Goal: Information Seeking & Learning: Learn about a topic

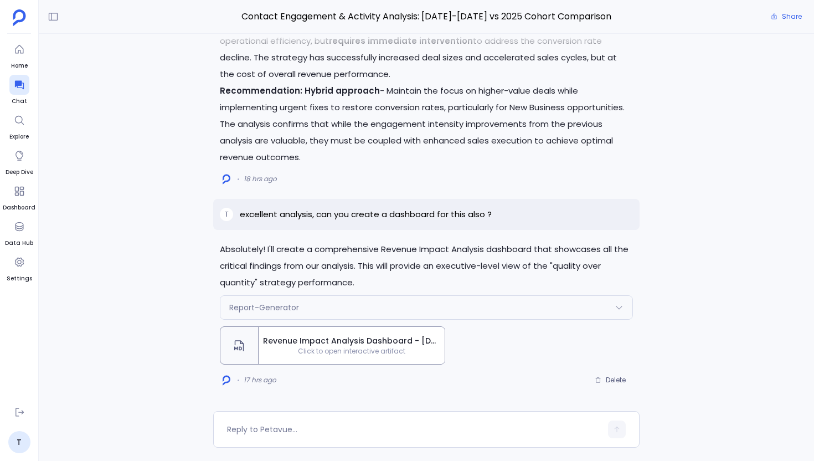
scroll to position [1203, 0]
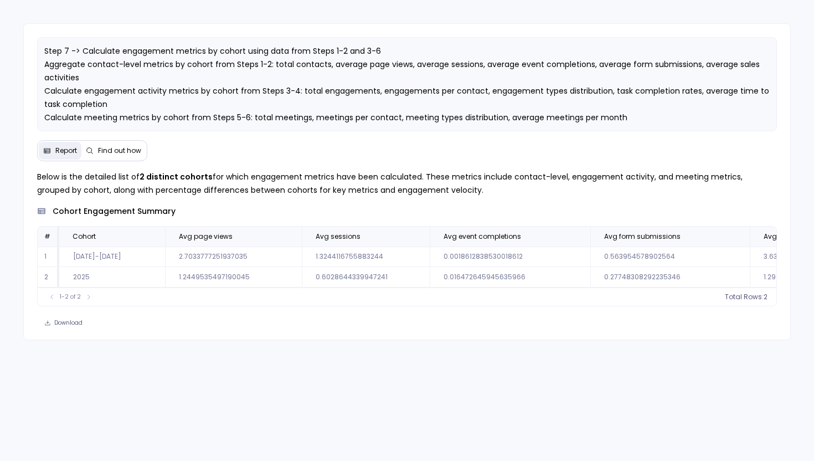
click at [335, 326] on div "Download" at bounding box center [407, 323] width 767 height 16
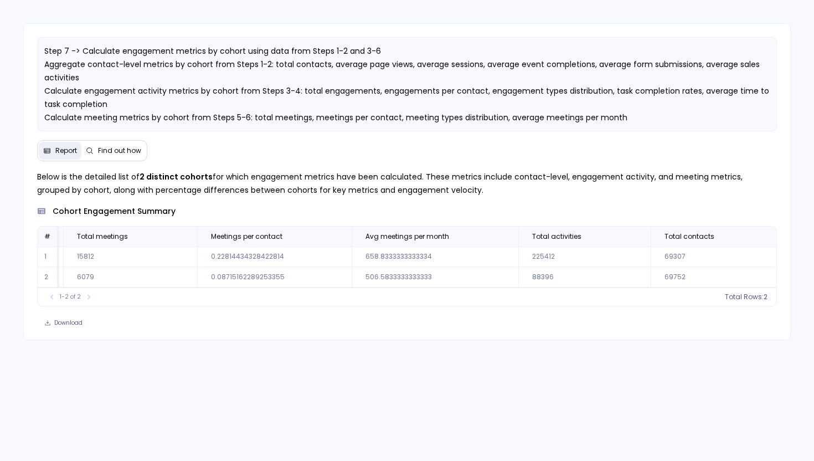
click at [269, 258] on td "0.22814434328422814" at bounding box center [274, 256] width 155 height 20
click at [239, 251] on td "0.22814434328422814" at bounding box center [274, 256] width 155 height 20
copy td "0.22814434328422814"
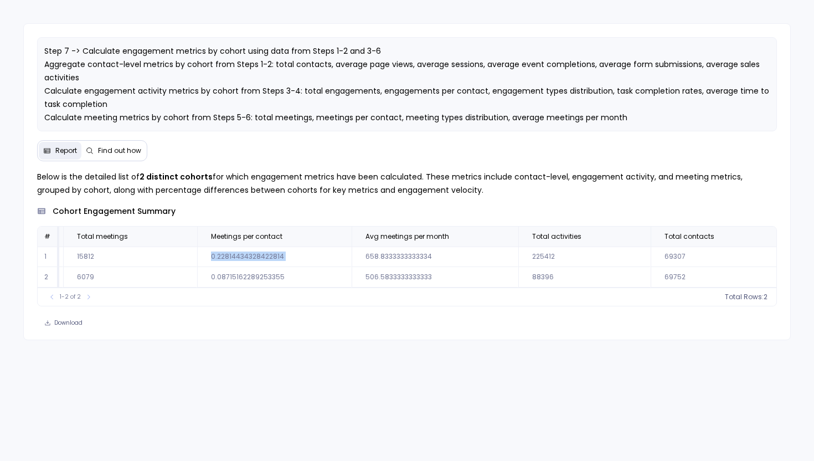
click at [219, 277] on td "0.08715162289253355" at bounding box center [274, 277] width 155 height 20
copy td "0.08715162289253355"
click at [231, 253] on td "0.22814434328422814" at bounding box center [274, 256] width 155 height 20
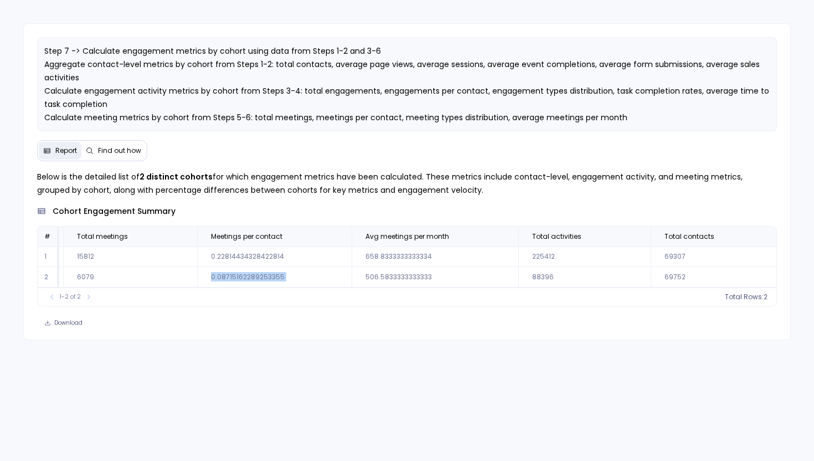
click at [231, 253] on td "0.22814434328422814" at bounding box center [274, 256] width 155 height 20
copy td "0.22814434328422814"
click at [309, 316] on div "Below is the detailed list of 2 distinct cohorts for which engagement metrics h…" at bounding box center [407, 250] width 767 height 161
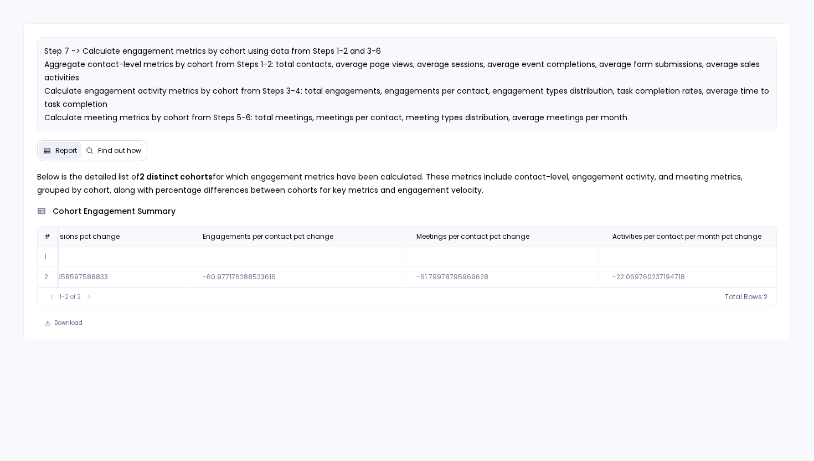
scroll to position [0, 2626]
drag, startPoint x: 484, startPoint y: 236, endPoint x: 363, endPoint y: 241, distance: 121.4
click at [396, 241] on th "Meetings per contact pct change" at bounding box center [494, 237] width 196 height 20
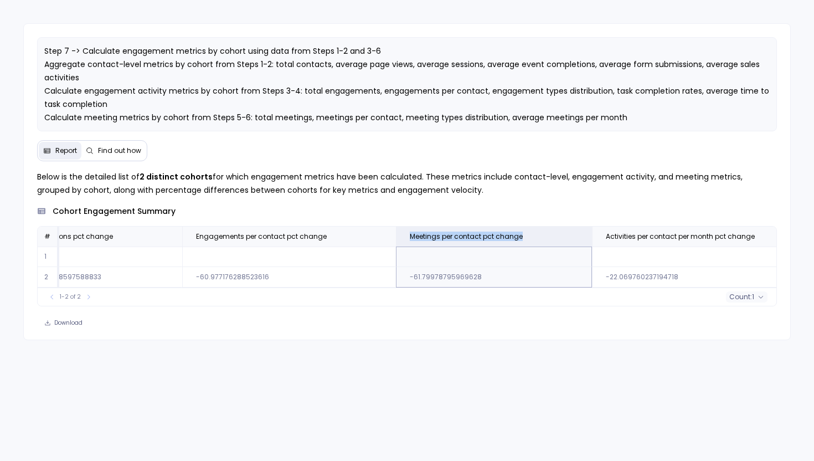
click at [348, 331] on div "Download" at bounding box center [407, 323] width 767 height 16
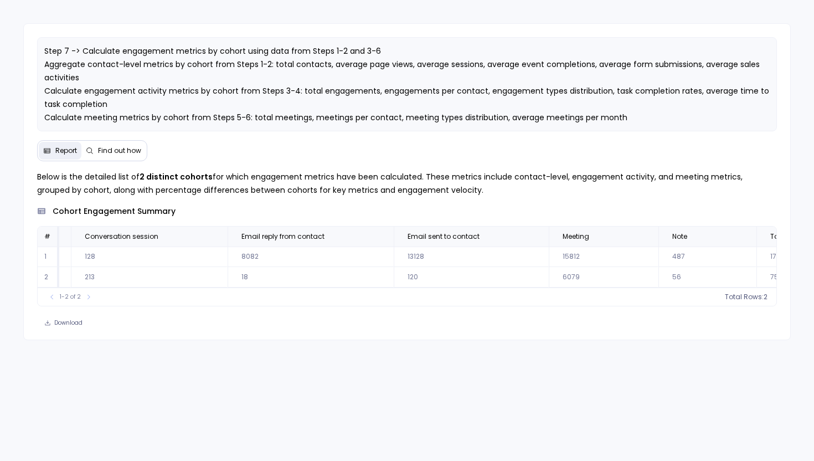
scroll to position [0, 3381]
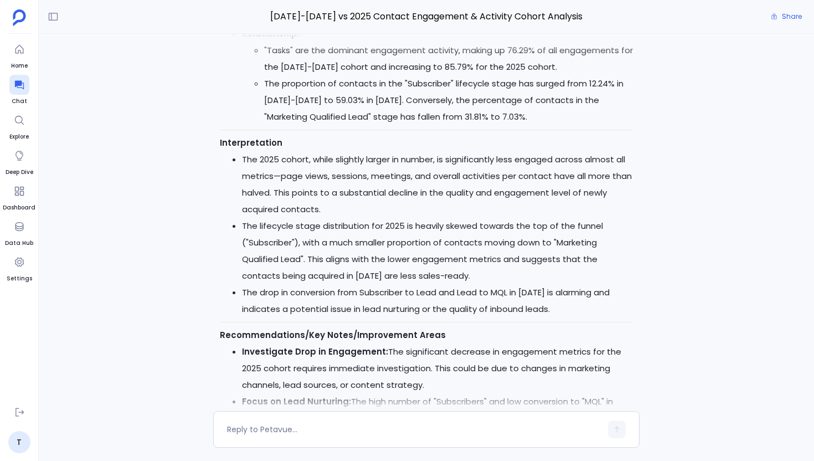
scroll to position [-977, 0]
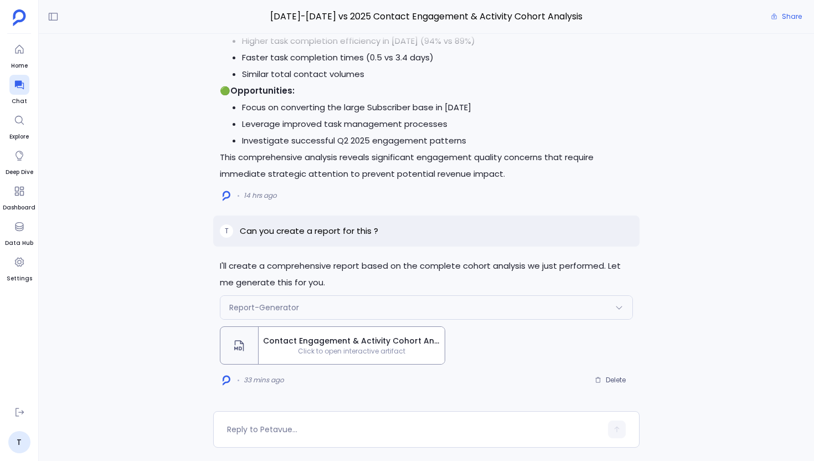
click at [332, 352] on span "Click to open interactive artifact" at bounding box center [352, 351] width 186 height 9
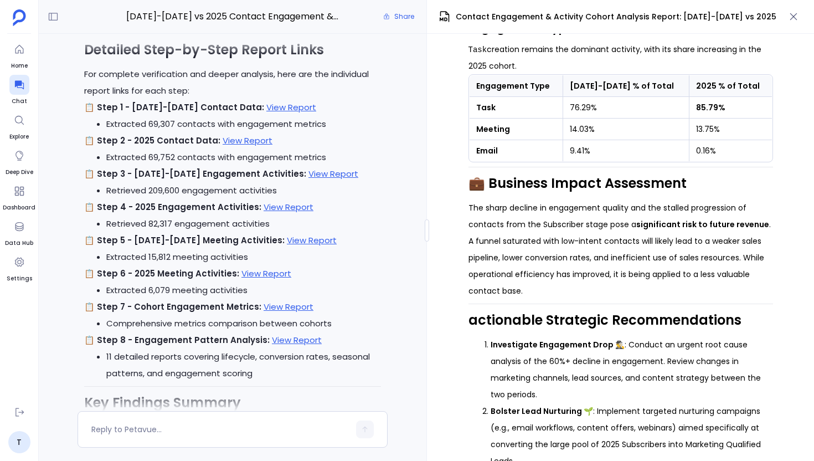
scroll to position [1409, 0]
click at [292, 347] on p "📋 Step 8 - Engagement Pattern Analysis: View Report" at bounding box center [232, 340] width 297 height 17
click at [291, 343] on link "View Report" at bounding box center [297, 340] width 50 height 12
drag, startPoint x: 627, startPoint y: 107, endPoint x: 628, endPoint y: 162, distance: 54.3
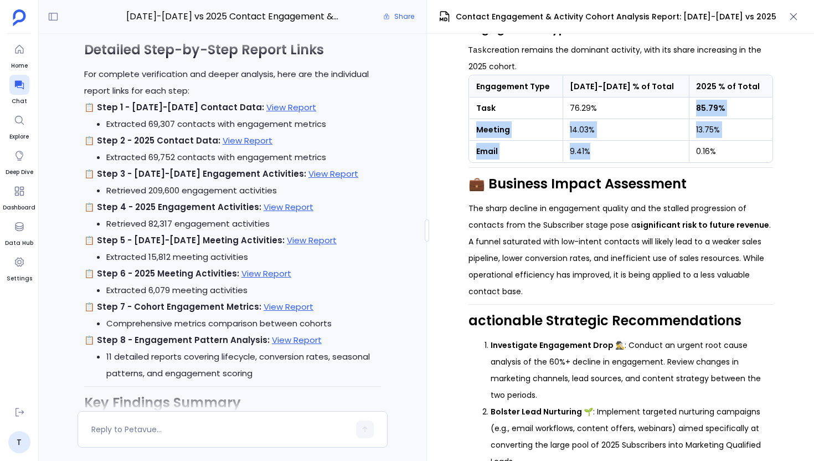
click at [628, 162] on tbody "Task 76.29% 85.79% Meeting 14.03% 13.75% Email 9.41% 0.16%" at bounding box center [620, 129] width 303 height 65
click at [628, 162] on td "9.41%" at bounding box center [626, 152] width 126 height 22
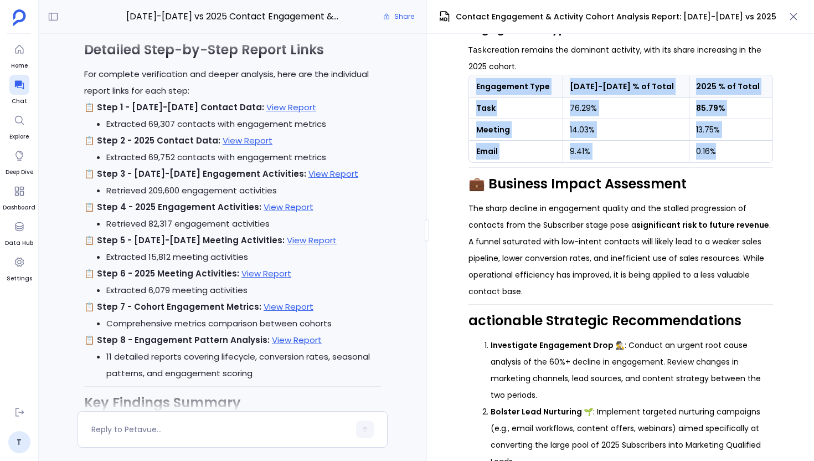
drag, startPoint x: 464, startPoint y: 111, endPoint x: 761, endPoint y: 159, distance: 301.3
click at [761, 160] on div "📊 HubSpot Contact Engagement & Activity Analysis Cohort Comparison Report: 2023…" at bounding box center [620, 247] width 387 height 427
copy table "Engagement Type 2023-2024 % of Total 2025 % of Total Task 76.29% 85.79% Meeting…"
click at [614, 213] on p "The sharp decline in engagement quality and the stalled progression of contacts…" at bounding box center [621, 250] width 305 height 100
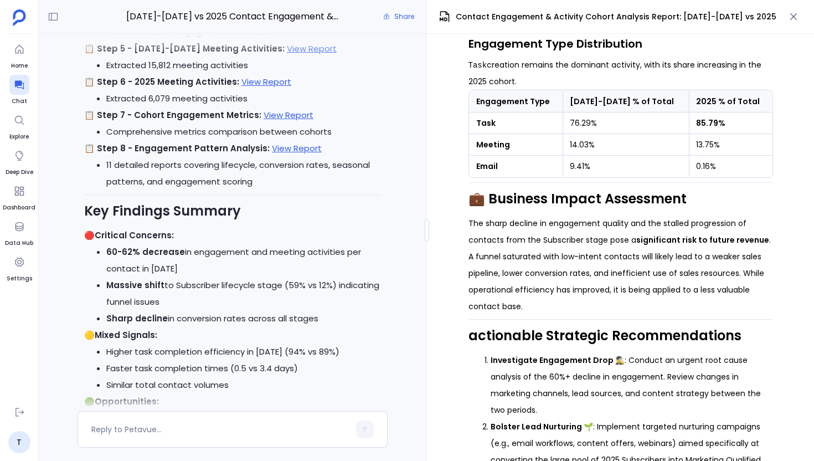
scroll to position [1393, 0]
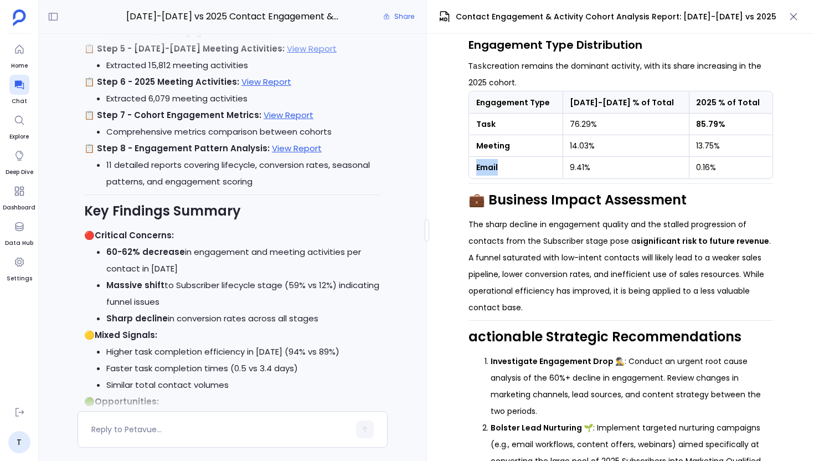
drag, startPoint x: 469, startPoint y: 173, endPoint x: 503, endPoint y: 173, distance: 34.3
click at [503, 173] on td "Email" at bounding box center [516, 168] width 94 height 22
drag, startPoint x: 576, startPoint y: 128, endPoint x: 600, endPoint y: 179, distance: 56.5
click at [600, 178] on tbody "Task 76.29% 85.79% Meeting 14.03% 13.75% Email 9.41% 0.16%" at bounding box center [620, 146] width 303 height 65
drag, startPoint x: 483, startPoint y: 107, endPoint x: 551, endPoint y: 112, distance: 68.3
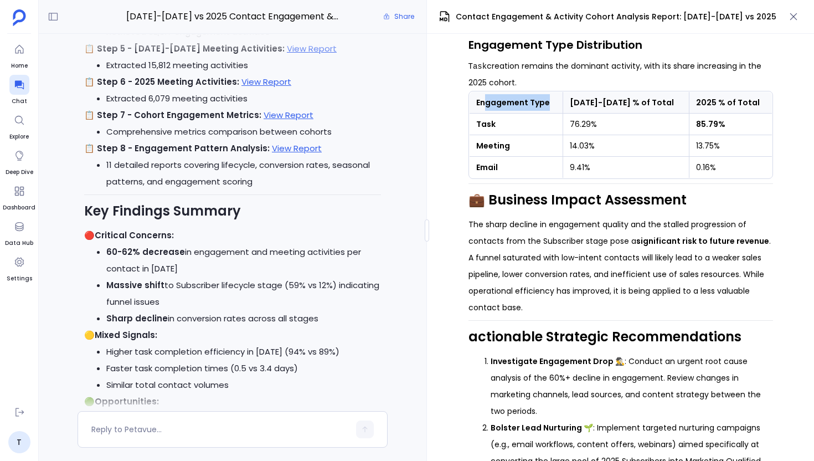
click at [551, 112] on th "Engagement Type" at bounding box center [516, 103] width 94 height 22
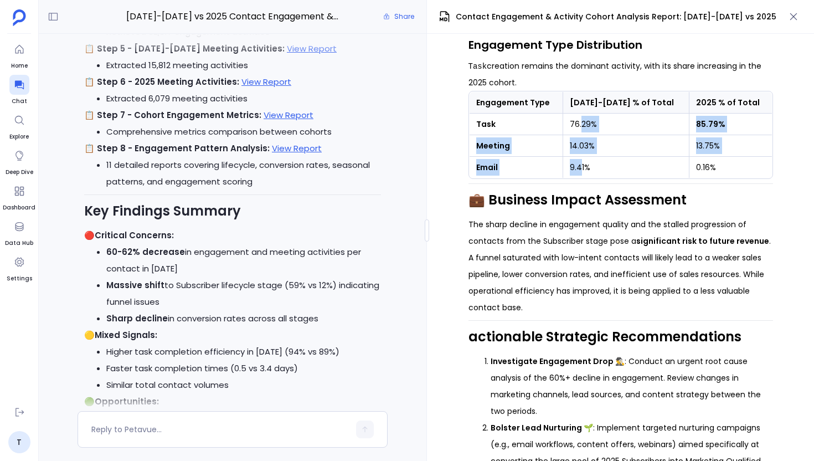
drag, startPoint x: 588, startPoint y: 127, endPoint x: 586, endPoint y: 176, distance: 48.2
click at [586, 176] on tbody "Task 76.29% 85.79% Meeting 14.03% 13.75% Email 9.41% 0.16%" at bounding box center [620, 146] width 303 height 65
click at [620, 173] on td "9.41%" at bounding box center [626, 168] width 126 height 22
drag, startPoint x: 728, startPoint y: 130, endPoint x: 690, endPoint y: 130, distance: 37.7
click at [690, 130] on td "85.79%" at bounding box center [730, 125] width 83 height 22
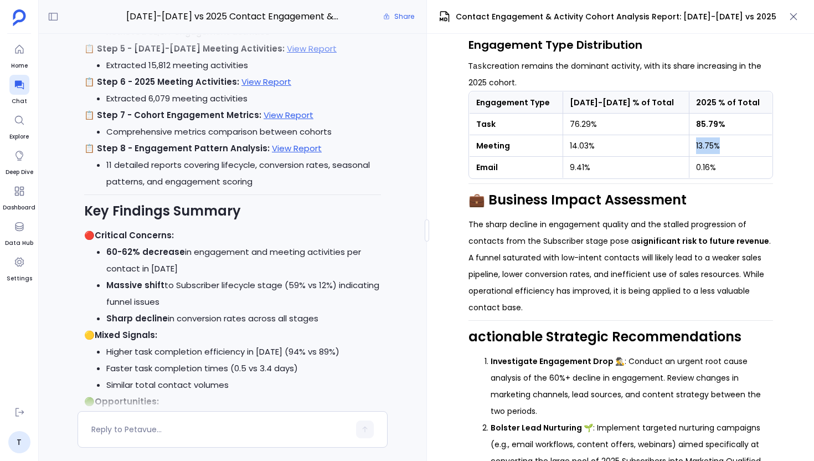
drag, startPoint x: 716, startPoint y: 150, endPoint x: 691, endPoint y: 150, distance: 25.5
click at [691, 150] on td "13.75%" at bounding box center [730, 146] width 83 height 22
drag, startPoint x: 713, startPoint y: 168, endPoint x: 693, endPoint y: 169, distance: 20.0
click at [693, 169] on td "0.16%" at bounding box center [730, 168] width 83 height 22
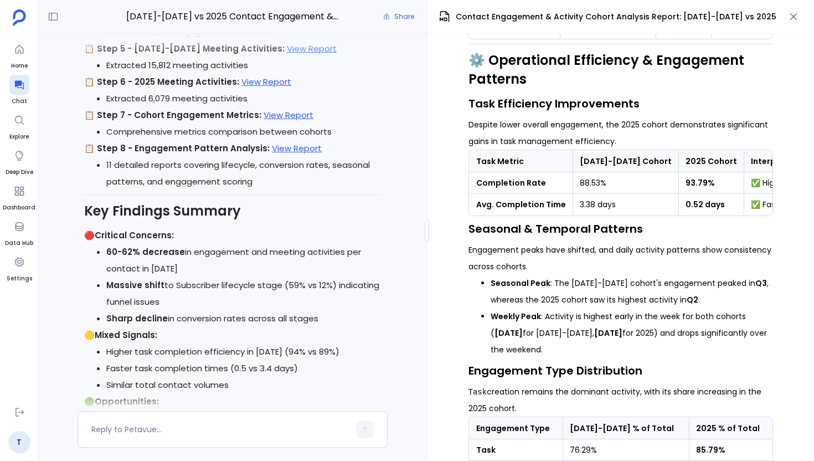
scroll to position [1059, 0]
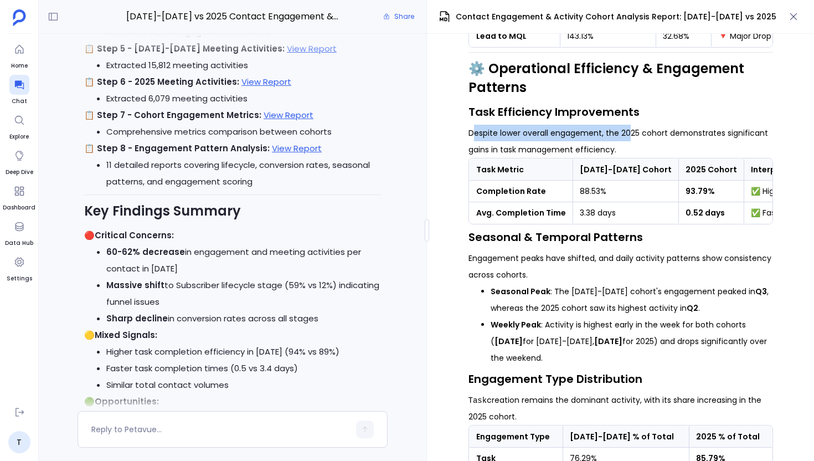
drag, startPoint x: 469, startPoint y: 132, endPoint x: 629, endPoint y: 135, distance: 160.1
click at [629, 135] on p "Despite lower overall engagement, the 2025 cohort demonstrates significant gain…" at bounding box center [621, 141] width 305 height 33
click at [680, 137] on p "Despite lower overall engagement, the 2025 cohort demonstrates significant gain…" at bounding box center [621, 141] width 305 height 33
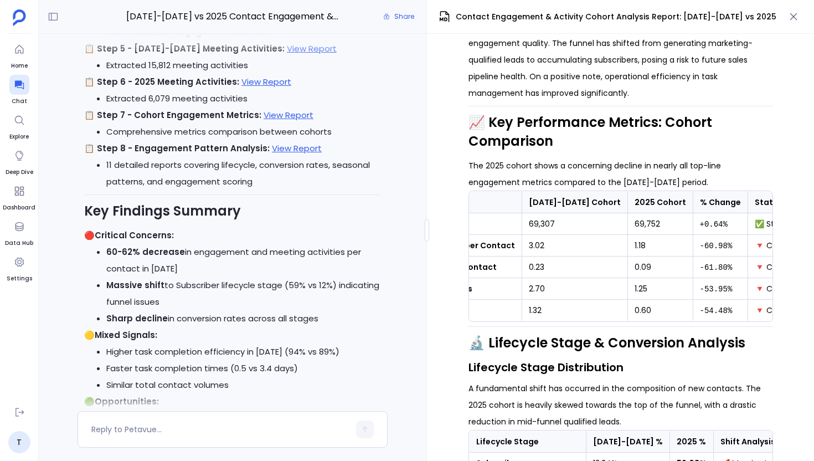
scroll to position [392, 0]
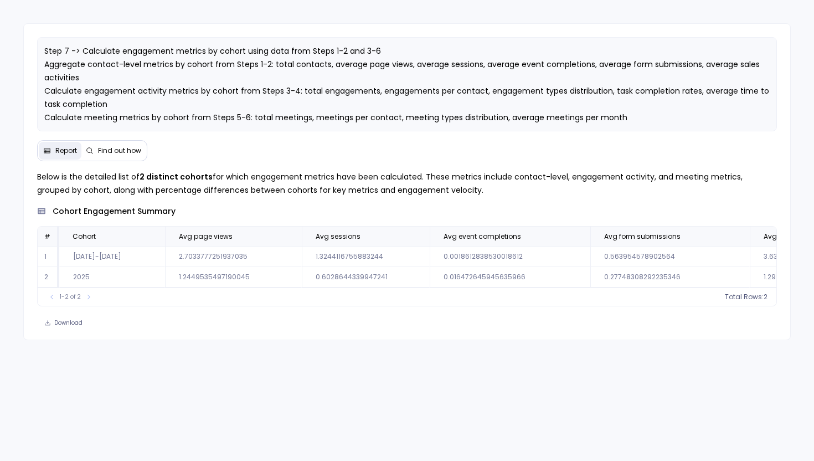
scroll to position [0, 1911]
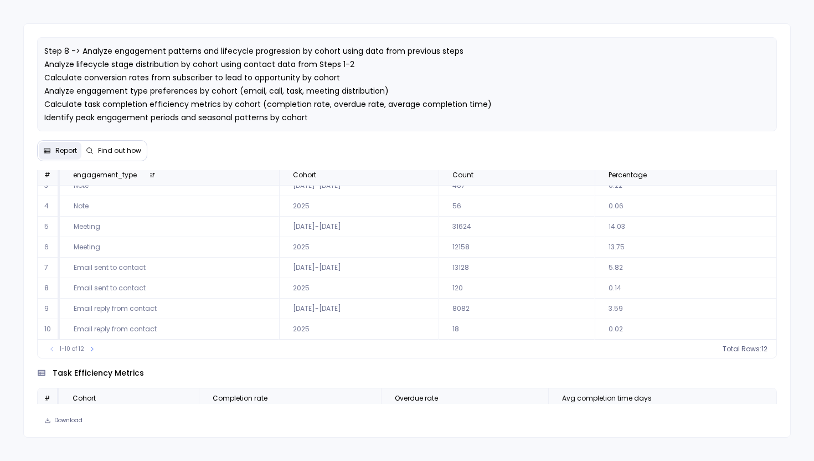
scroll to position [18, 0]
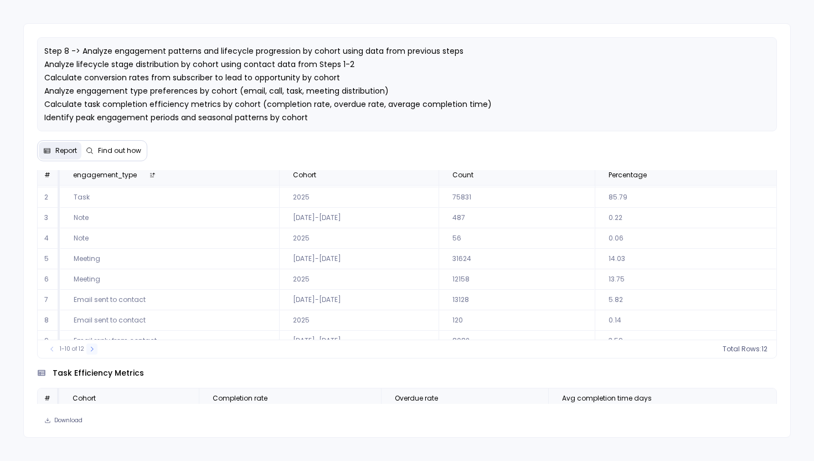
click at [93, 348] on icon at bounding box center [92, 349] width 7 height 7
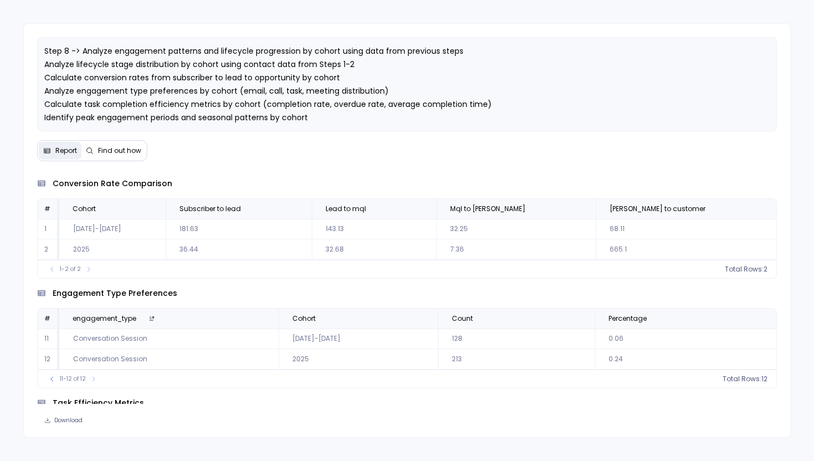
scroll to position [280, 0]
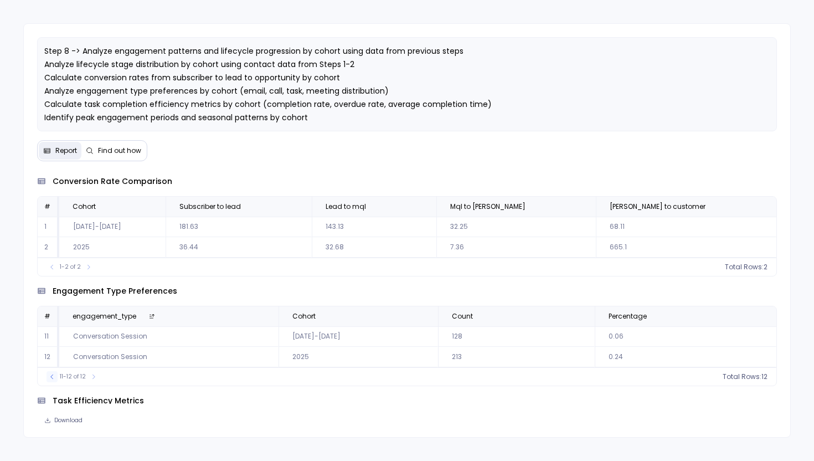
click at [49, 376] on icon at bounding box center [52, 376] width 7 height 7
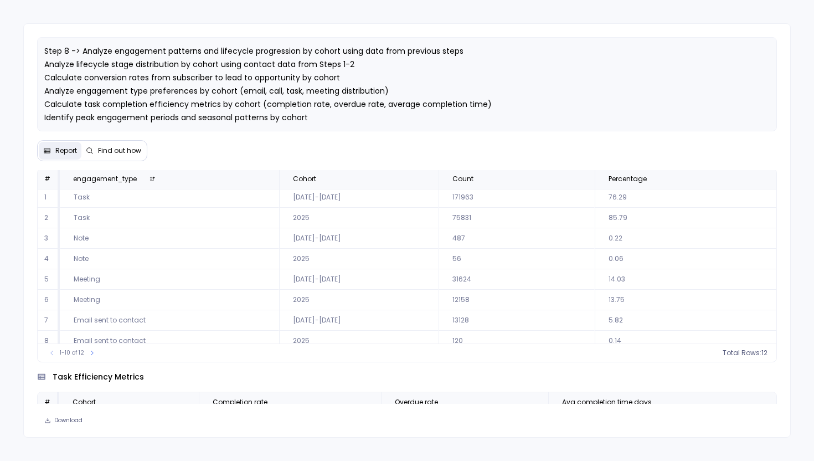
scroll to position [0, 0]
click at [91, 351] on icon at bounding box center [92, 352] width 7 height 7
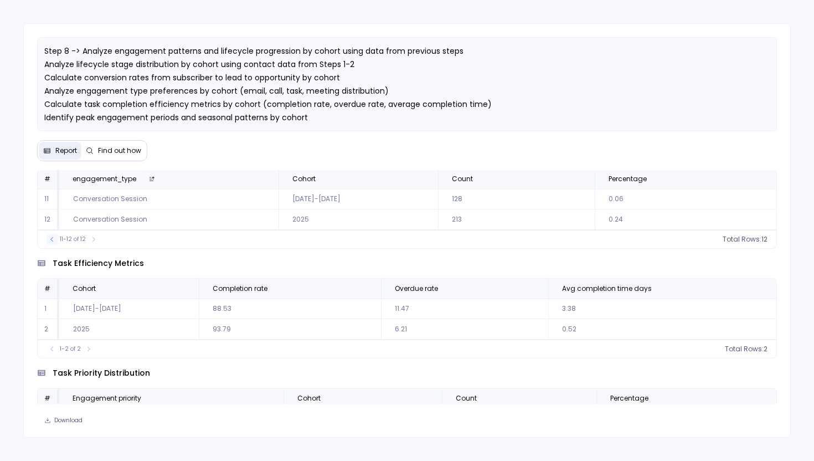
click at [51, 238] on icon at bounding box center [51, 238] width 3 height 4
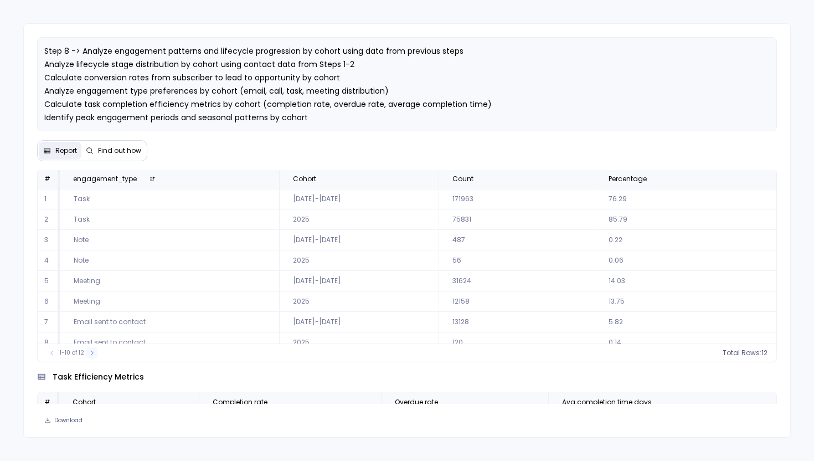
click at [90, 353] on icon at bounding box center [92, 352] width 7 height 7
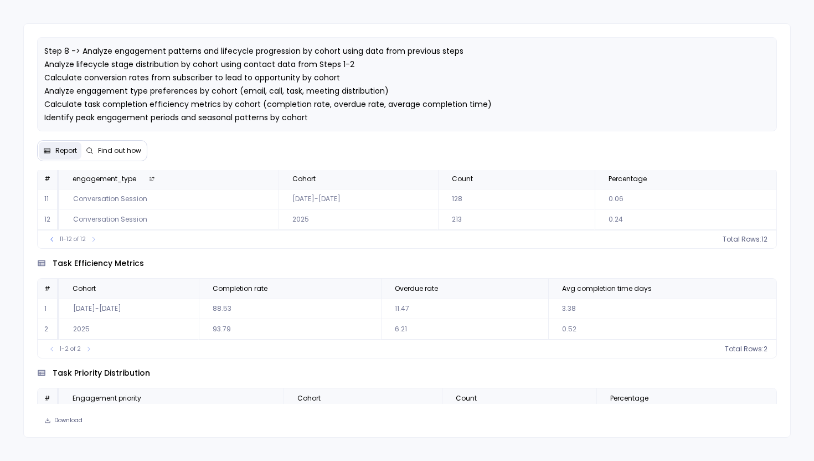
click at [606, 198] on td "0.06" at bounding box center [686, 199] width 182 height 20
click at [49, 239] on icon at bounding box center [52, 239] width 7 height 7
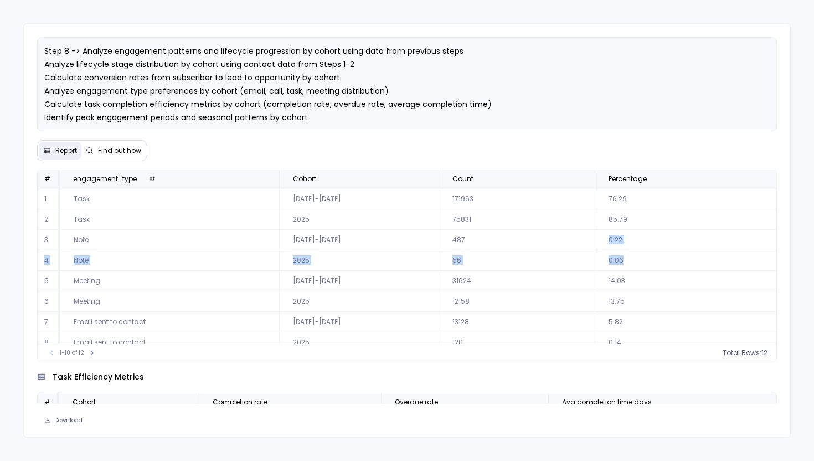
drag, startPoint x: 599, startPoint y: 238, endPoint x: 619, endPoint y: 260, distance: 29.4
click at [619, 260] on tbody "1 Task 2023-2024 171963 76.29 2 Task 2025 75831 85.79 3 Note 2023-2024 487 0.22…" at bounding box center [407, 291] width 739 height 205
click at [91, 352] on icon at bounding box center [92, 352] width 7 height 7
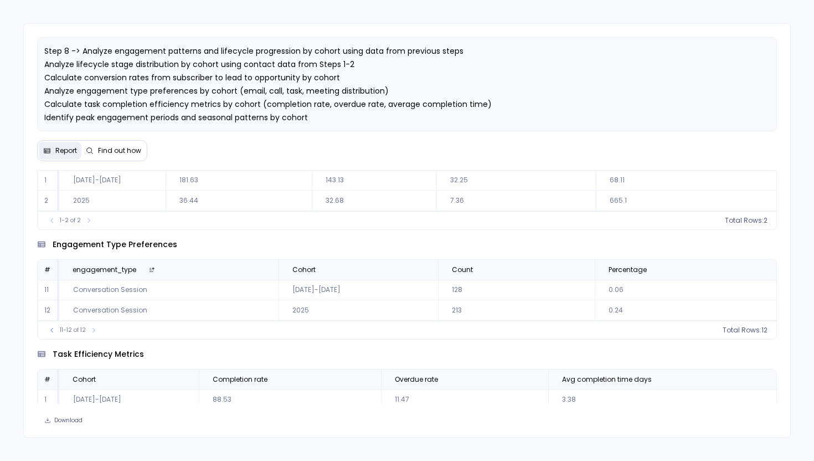
scroll to position [317, 0]
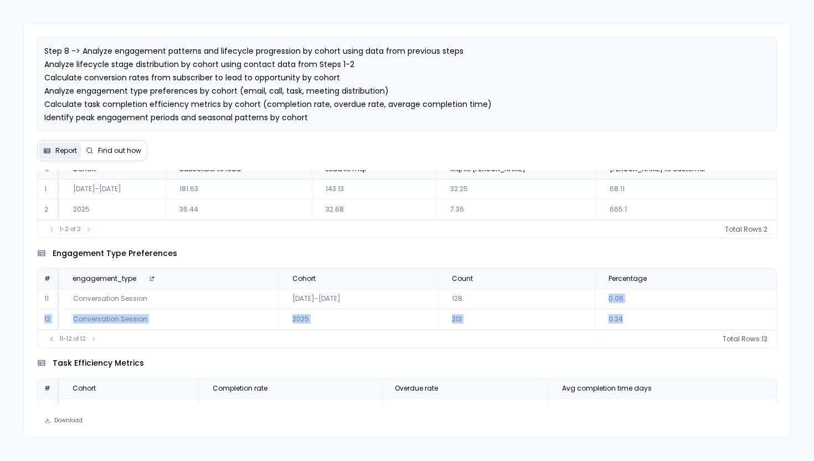
drag, startPoint x: 606, startPoint y: 297, endPoint x: 625, endPoint y: 323, distance: 32.1
click at [625, 323] on tbody "11 Conversation Session 2023-2024 128 0.06 12 Conversation Session 2025 213 0.24" at bounding box center [407, 309] width 739 height 41
click at [49, 340] on icon at bounding box center [52, 339] width 7 height 7
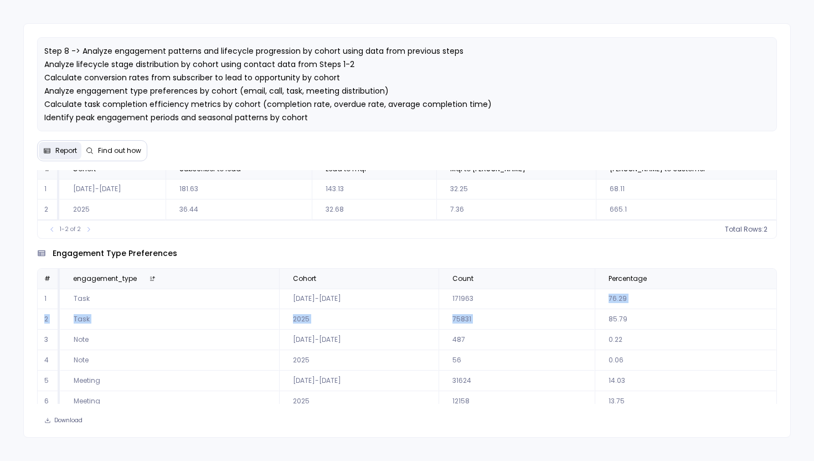
scroll to position [4, 0]
drag, startPoint x: 621, startPoint y: 336, endPoint x: 596, endPoint y: 336, distance: 25.5
click at [596, 336] on td "0.22" at bounding box center [686, 335] width 182 height 20
drag, startPoint x: 622, startPoint y: 356, endPoint x: 600, endPoint y: 355, distance: 22.2
click at [601, 356] on td "0.06" at bounding box center [686, 356] width 182 height 20
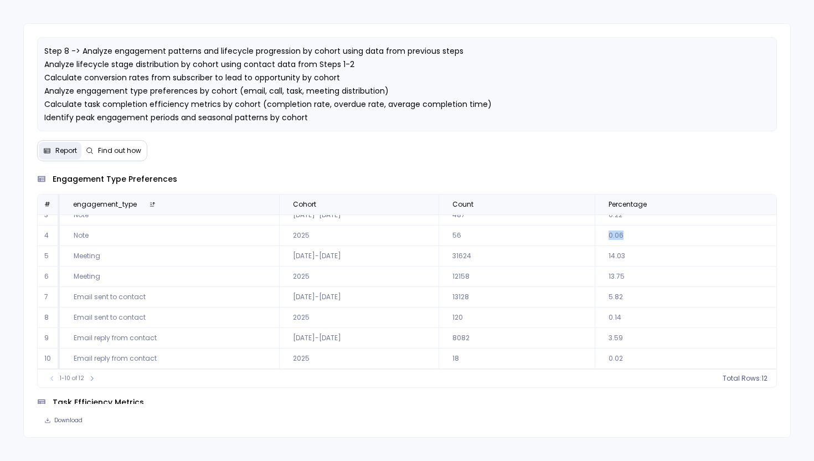
scroll to position [28, 0]
click at [91, 376] on icon at bounding box center [92, 378] width 7 height 7
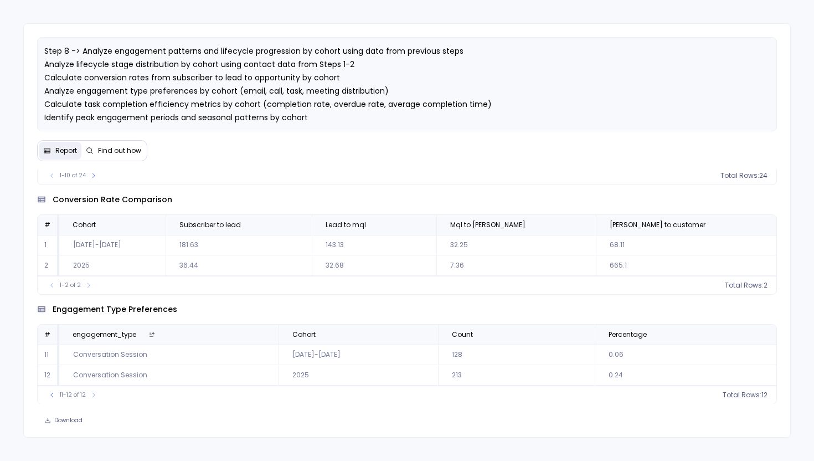
scroll to position [252, 0]
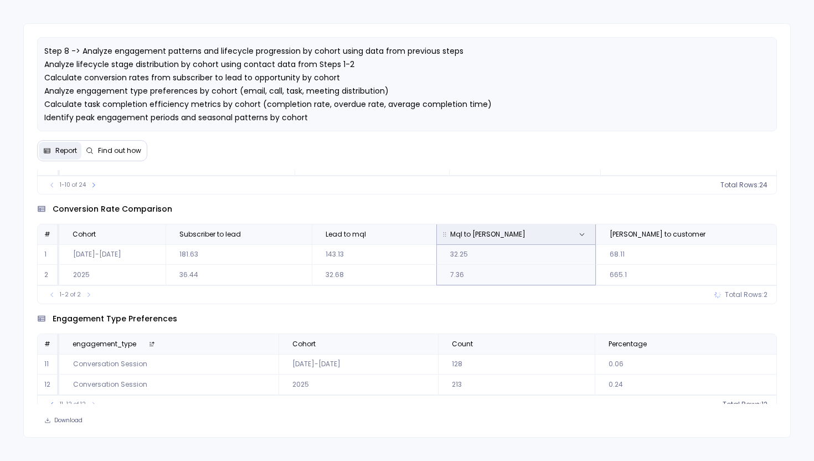
drag, startPoint x: 497, startPoint y: 233, endPoint x: 522, endPoint y: 233, distance: 24.9
click at [522, 233] on span "Mql to sal" at bounding box center [483, 234] width 84 height 9
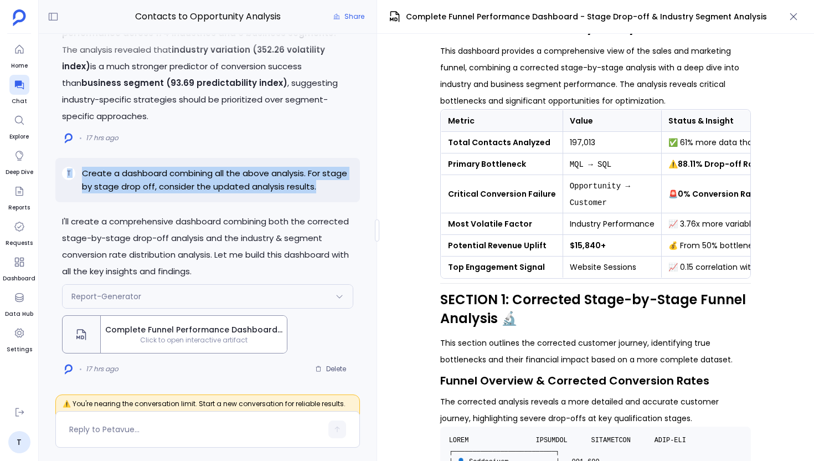
drag, startPoint x: 321, startPoint y: 188, endPoint x: 63, endPoint y: 173, distance: 258.5
click at [63, 173] on div "T Create a dashboard combining all the above analysis. For stage by stage drop …" at bounding box center [207, 180] width 305 height 44
click at [319, 187] on p "Create a dashboard combining all the above analysis. For stage by stage drop of…" at bounding box center [217, 180] width 271 height 27
drag, startPoint x: 319, startPoint y: 187, endPoint x: 81, endPoint y: 176, distance: 237.8
click at [82, 176] on p "Create a dashboard combining all the above analysis. For stage by stage drop of…" at bounding box center [217, 180] width 271 height 27
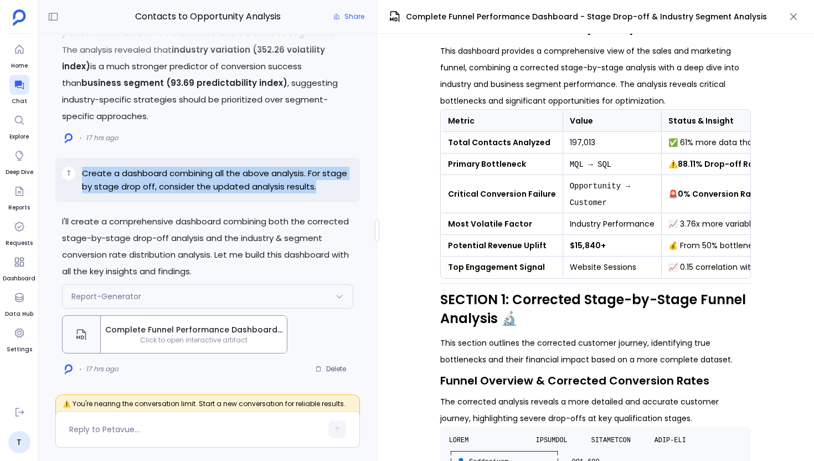
copy p "Create a dashboard combining all the above analysis. For stage by stage drop of…"
click at [19, 412] on icon at bounding box center [20, 412] width 8 height 8
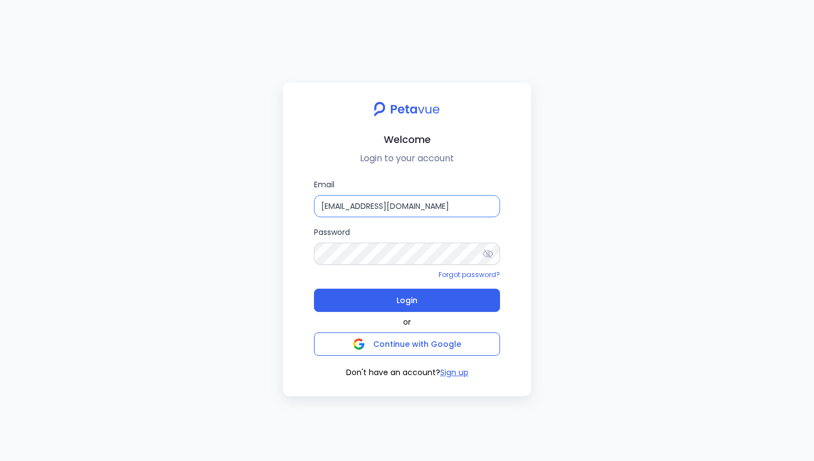
click at [483, 204] on input "[EMAIL_ADDRESS][DOMAIN_NAME]" at bounding box center [407, 206] width 186 height 22
type input "[EMAIL_ADDRESS][DOMAIN_NAME]"
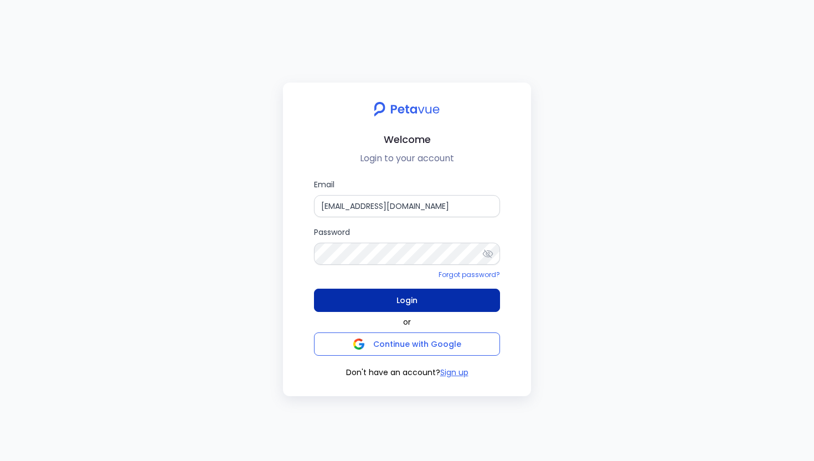
click at [390, 300] on button "Login" at bounding box center [407, 300] width 186 height 23
